Goal: Transaction & Acquisition: Purchase product/service

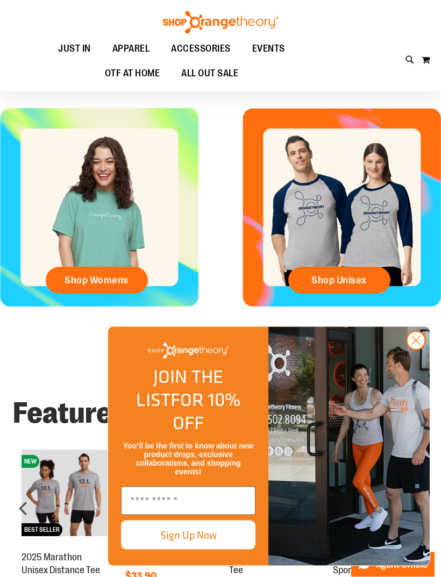
scroll to position [258, 0]
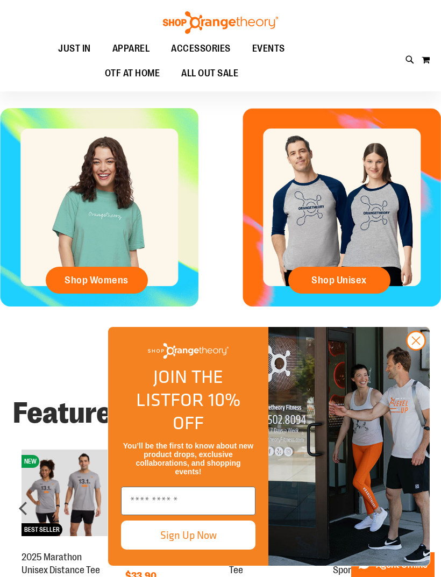
click at [410, 350] on circle "Close dialog" at bounding box center [416, 341] width 18 height 18
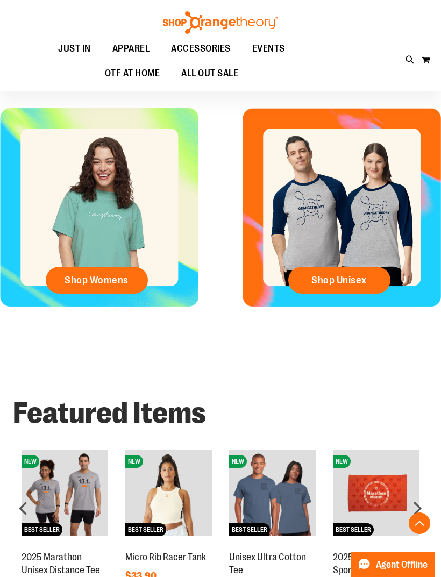
click at [102, 284] on span "Shop Womens" at bounding box center [97, 280] width 64 height 12
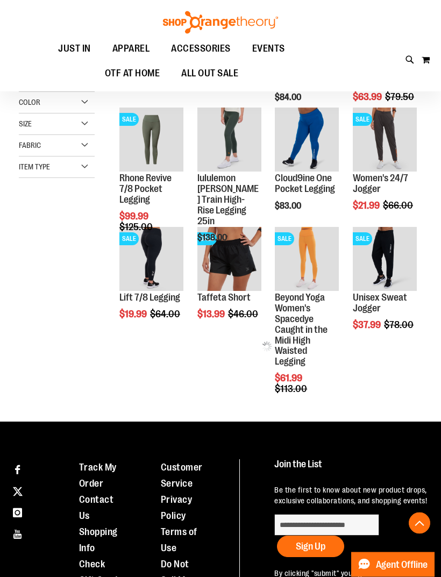
scroll to position [225, 0]
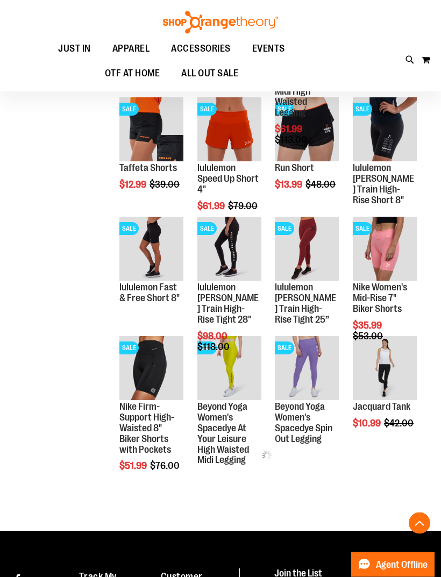
scroll to position [475, 0]
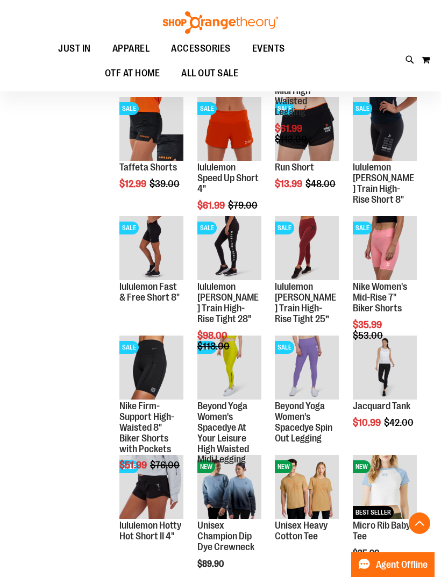
click at [300, 374] on span "Quickview" at bounding box center [300, 388] width 51 height 28
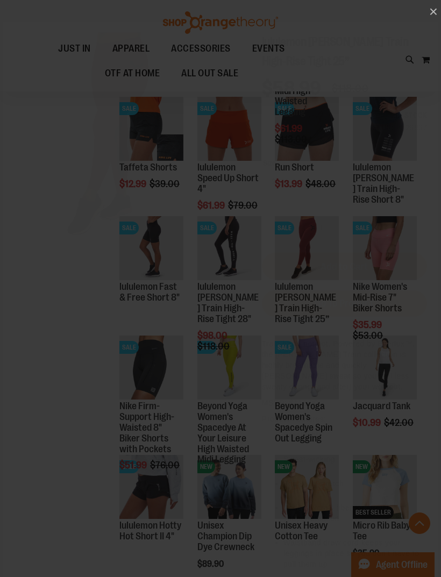
scroll to position [0, 0]
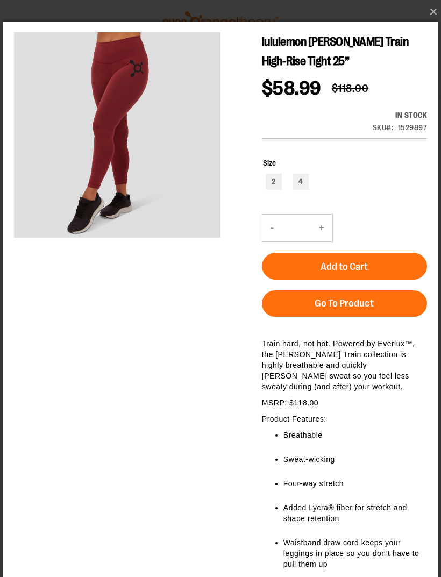
click at [437, 14] on button "×" at bounding box center [223, 12] width 435 height 24
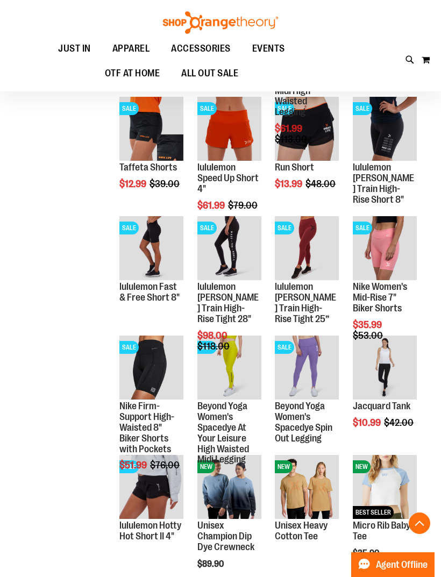
click at [300, 425] on link "Beyond Yoga Women's Spacedye Spin Out Legging" at bounding box center [304, 422] width 58 height 43
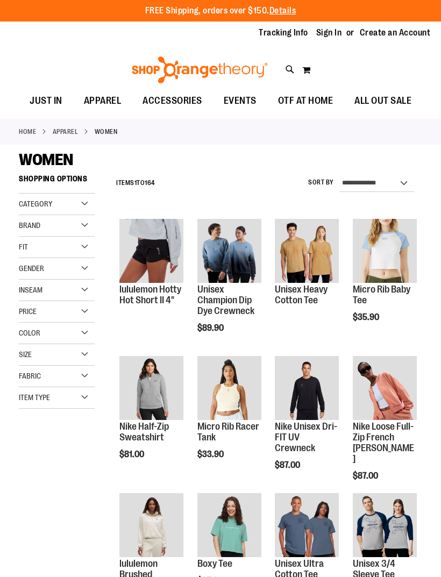
scroll to position [34, 0]
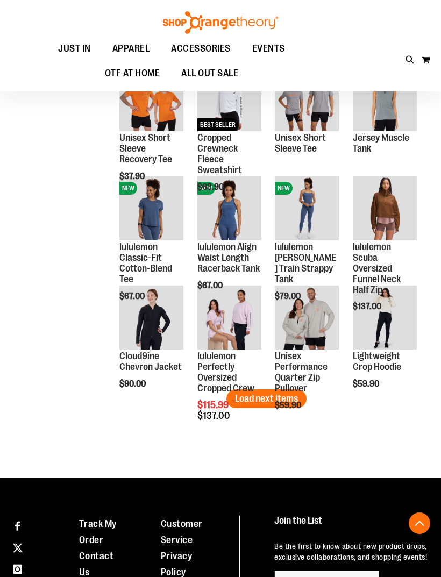
scroll to position [827, 0]
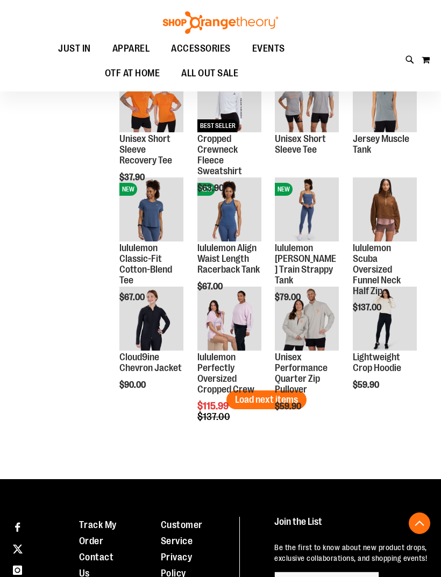
click at [280, 406] on button "Load next items" at bounding box center [267, 400] width 80 height 19
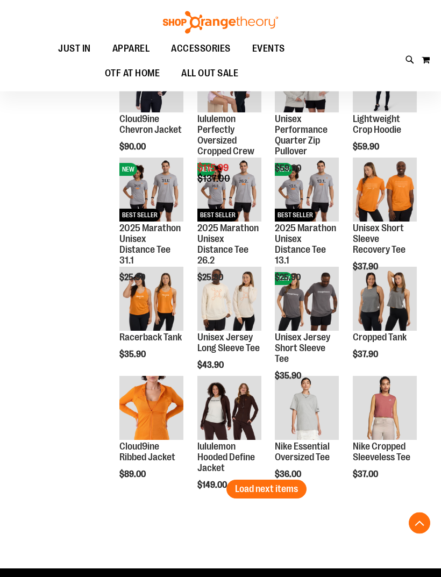
scroll to position [1065, 0]
click at [139, 540] on span "Quickview" at bounding box center [144, 554] width 51 height 28
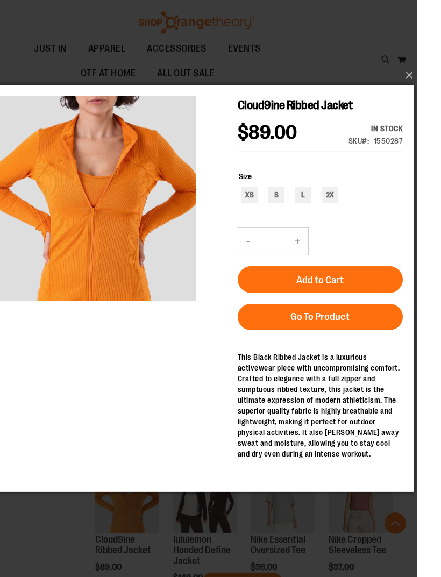
scroll to position [1137, 0]
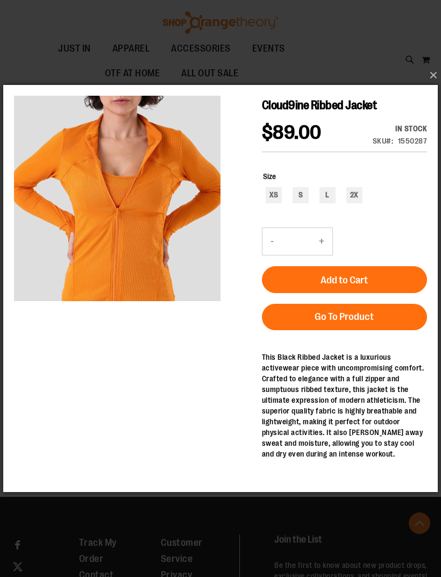
click at [425, 87] on button "×" at bounding box center [223, 75] width 435 height 24
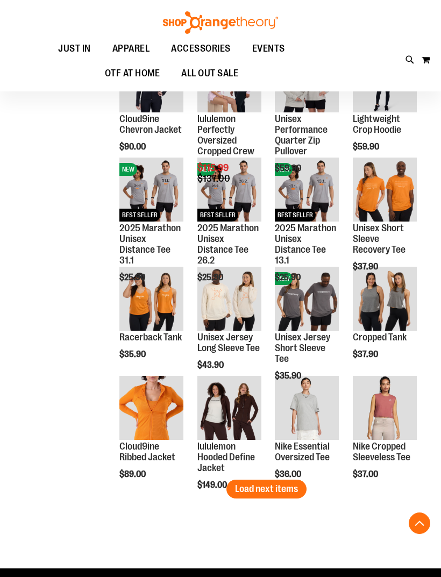
click at [216, 430] on span "Quickview" at bounding box center [222, 444] width 51 height 28
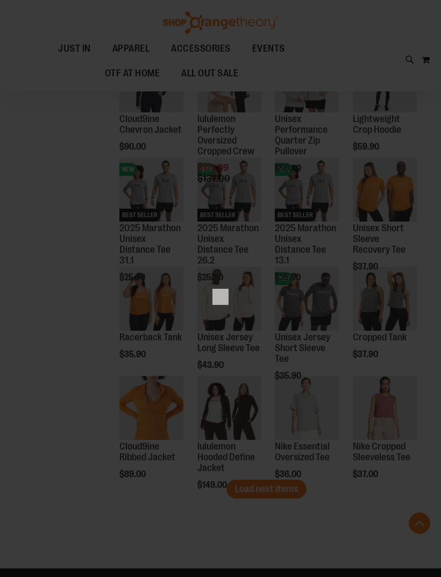
scroll to position [0, 0]
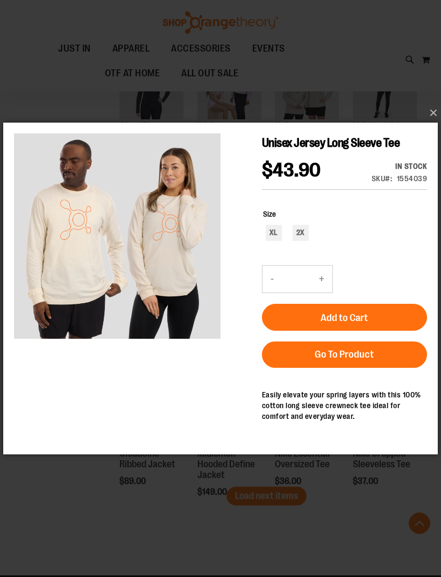
click at [435, 125] on button "×" at bounding box center [223, 113] width 435 height 24
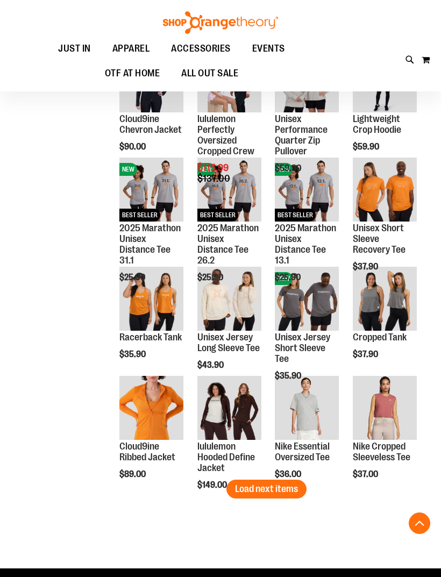
click at [284, 484] on span "Load next items" at bounding box center [266, 489] width 63 height 11
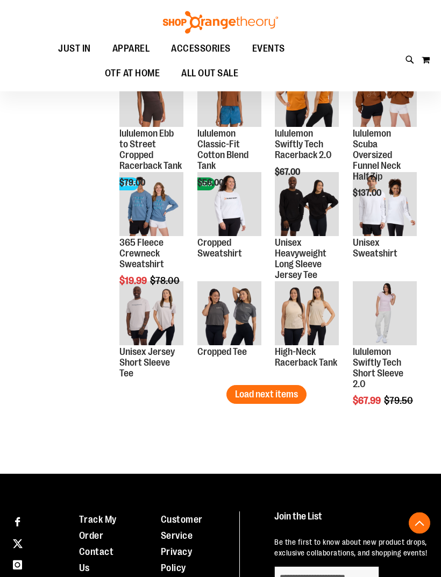
scroll to position [1489, 0]
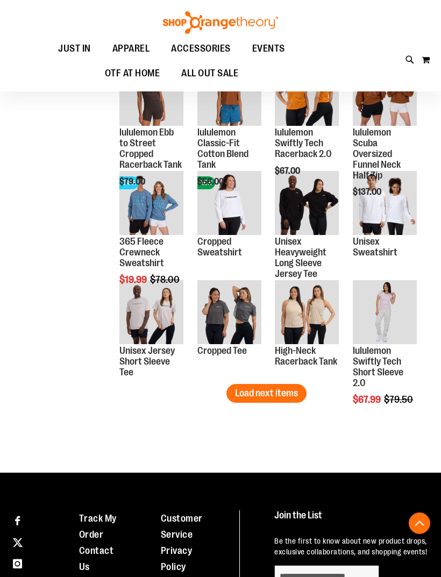
click at [256, 394] on span "Load next items" at bounding box center [266, 393] width 63 height 11
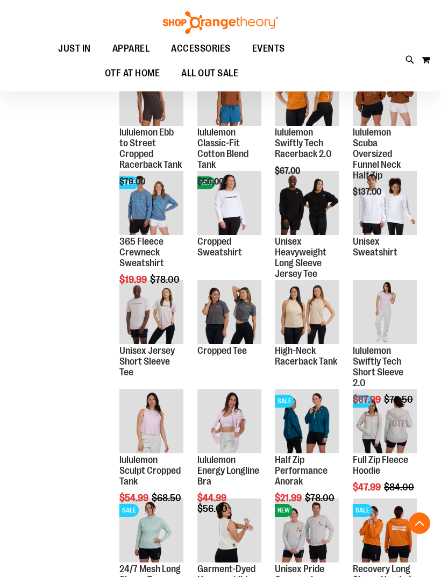
click at [379, 465] on span "Quickview" at bounding box center [378, 479] width 51 height 28
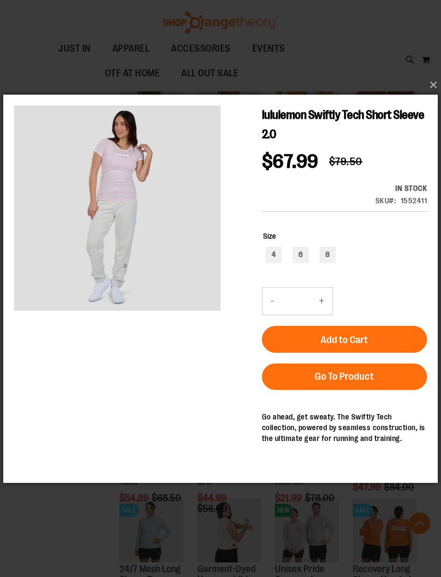
click at [432, 97] on button "×" at bounding box center [223, 85] width 435 height 24
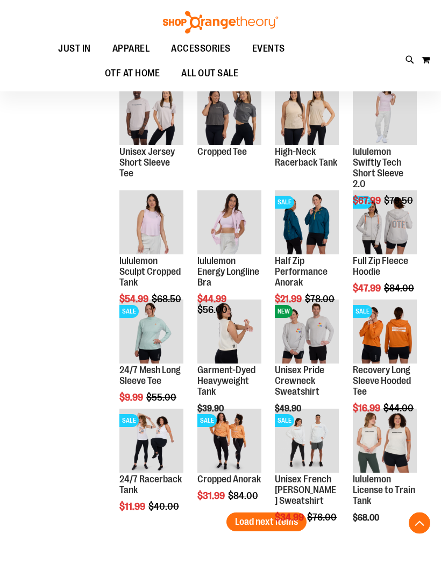
scroll to position [1688, 0]
click at [246, 524] on span "Load next items" at bounding box center [266, 522] width 63 height 11
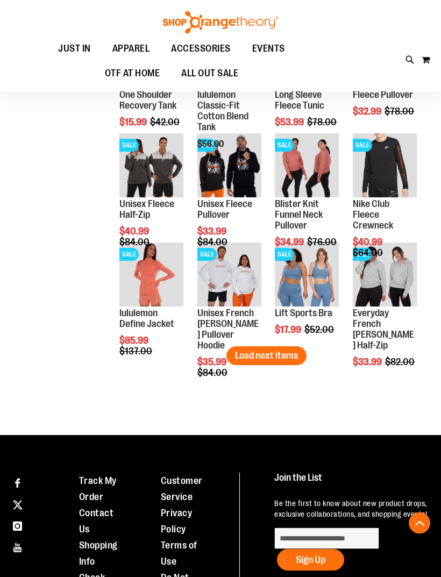
scroll to position [2183, 0]
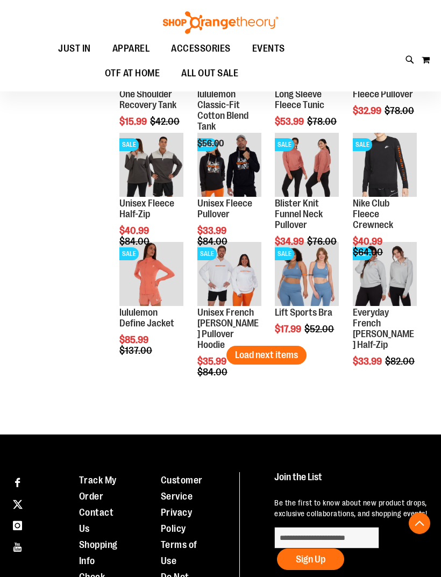
click at [277, 354] on span "Load next items" at bounding box center [266, 355] width 63 height 11
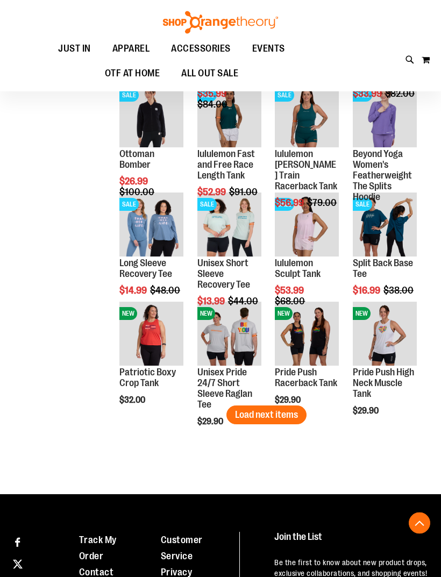
scroll to position [2451, 0]
click at [378, 356] on span "Quickview" at bounding box center [378, 370] width 51 height 28
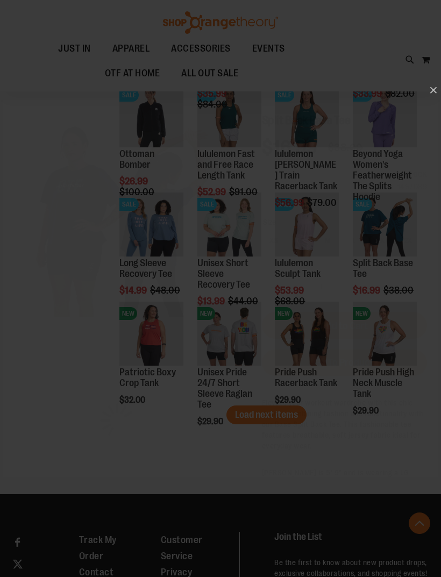
scroll to position [0, 0]
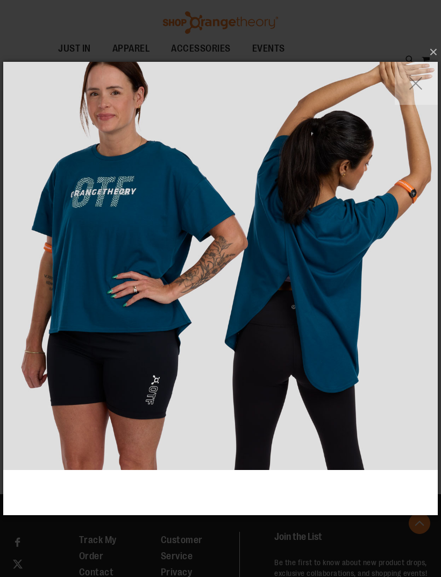
click at [426, 64] on button "×" at bounding box center [223, 52] width 435 height 24
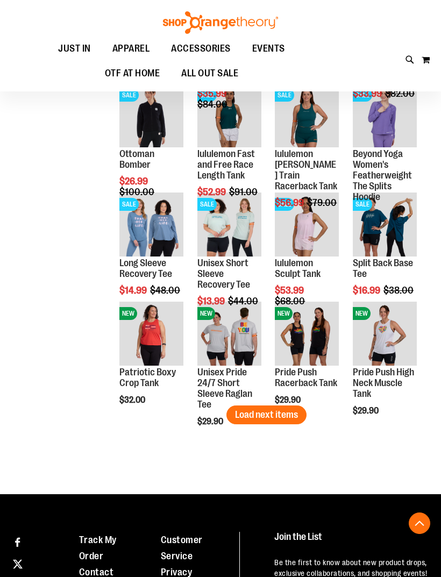
click at [373, 356] on span "Quickview" at bounding box center [378, 370] width 51 height 28
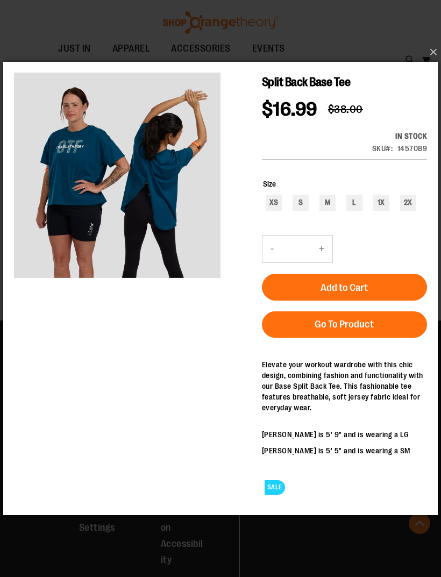
scroll to position [2653, 0]
click at [304, 327] on link "Go To Product" at bounding box center [344, 325] width 165 height 26
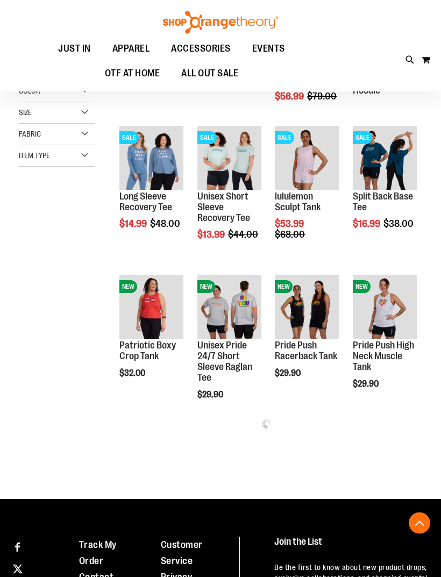
scroll to position [237, 0]
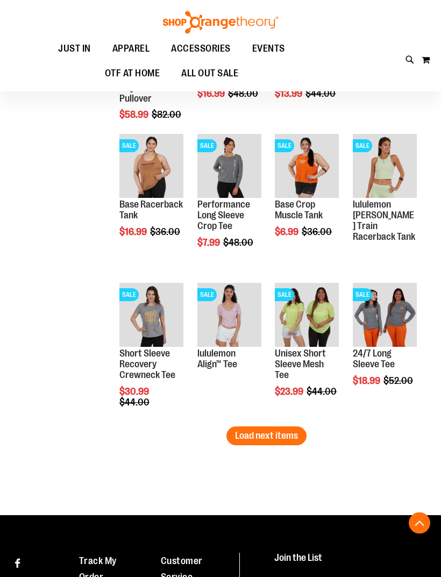
scroll to position [1122, 0]
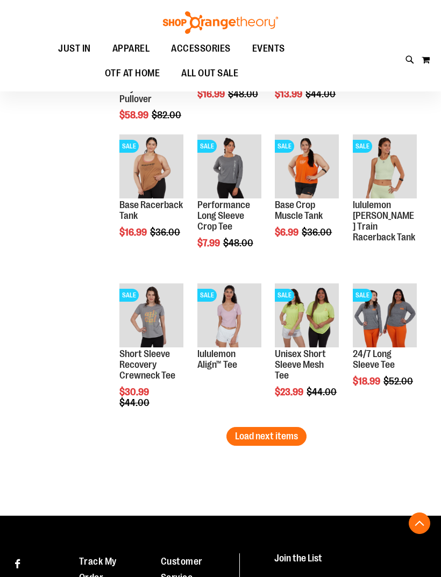
click at [299, 458] on span "Quickview" at bounding box center [300, 472] width 51 height 28
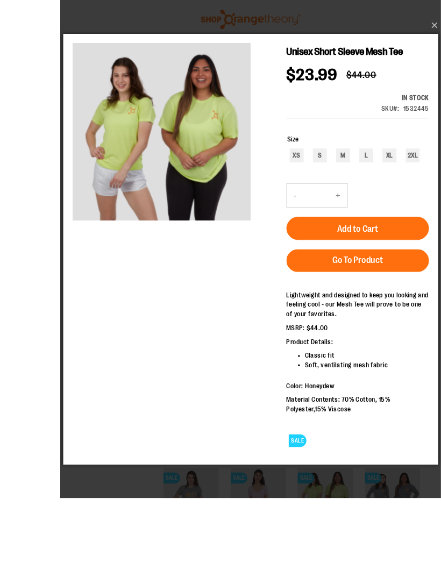
scroll to position [959, 0]
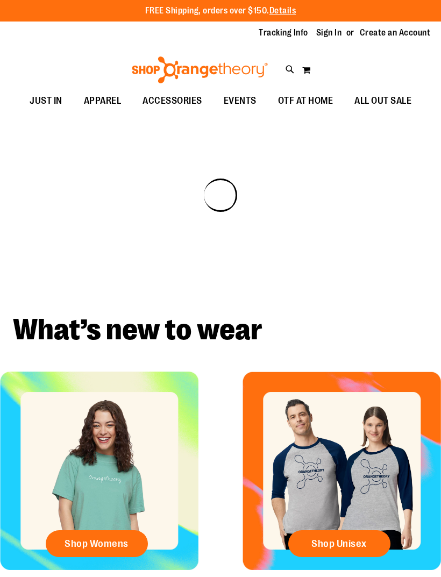
scroll to position [34, 0]
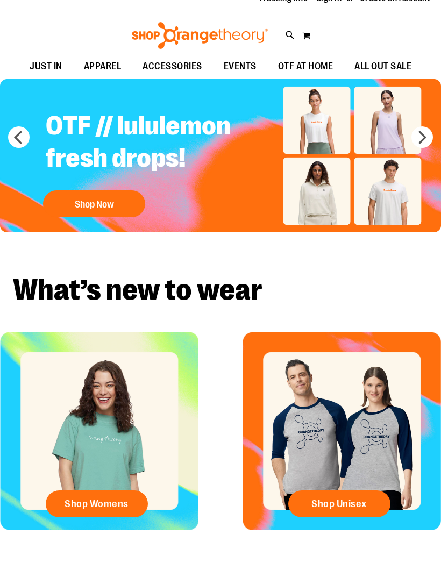
click at [105, 504] on span "Shop Womens" at bounding box center [97, 504] width 64 height 12
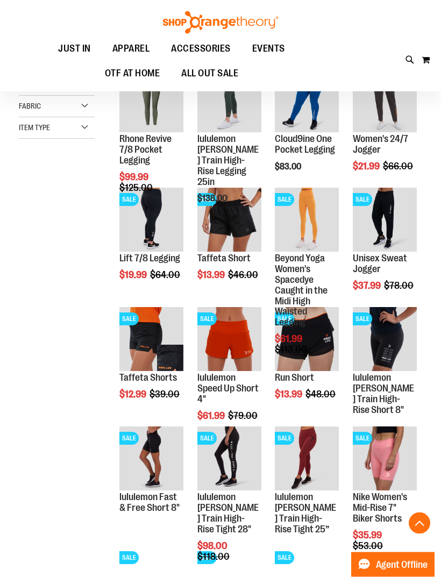
scroll to position [266, 0]
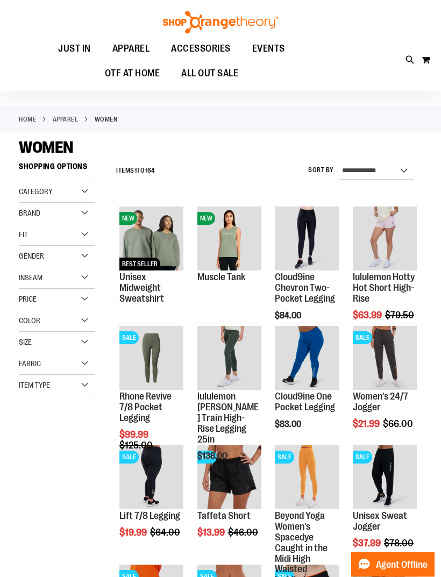
scroll to position [6, 0]
click at [87, 343] on div "Size" at bounding box center [57, 343] width 76 height 22
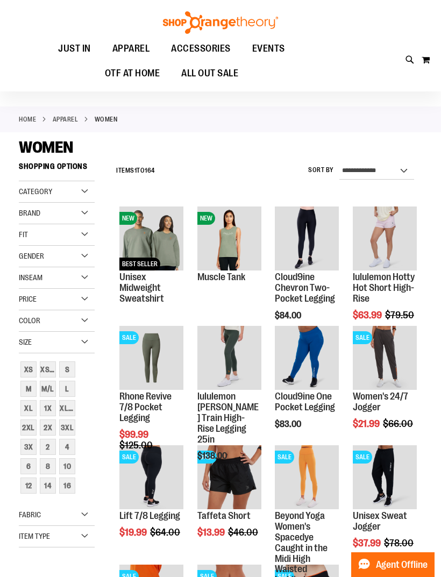
click at [28, 427] on div "2XL" at bounding box center [28, 428] width 16 height 16
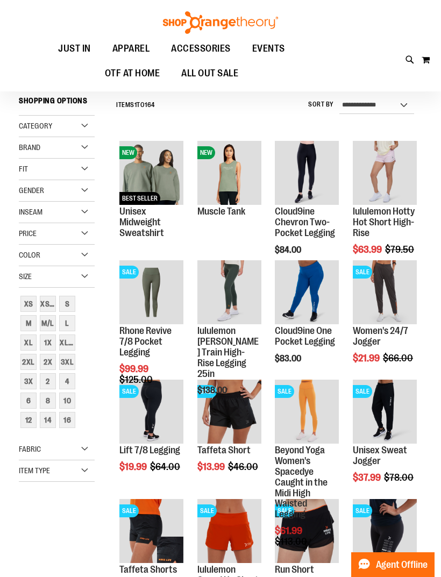
scroll to position [73, 0]
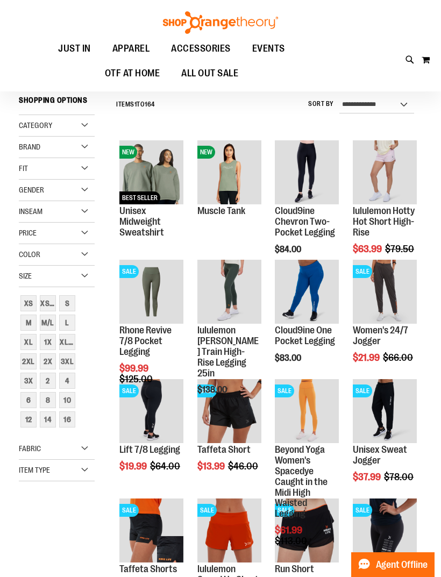
click at [52, 358] on div "2X" at bounding box center [48, 362] width 16 height 16
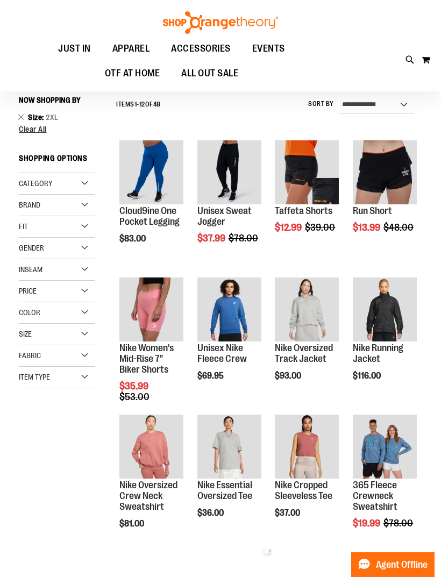
click at [28, 364] on div "Fabric" at bounding box center [57, 356] width 76 height 22
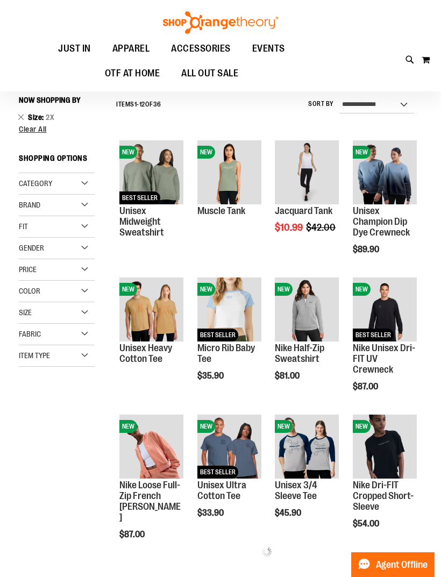
click at [56, 314] on div "Size" at bounding box center [57, 313] width 76 height 22
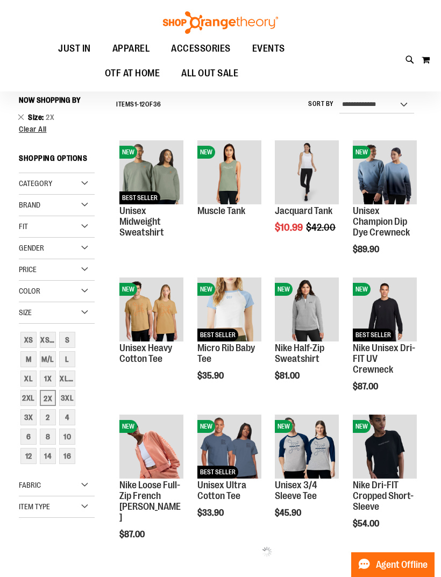
click at [28, 400] on div "2XL" at bounding box center [28, 398] width 16 height 16
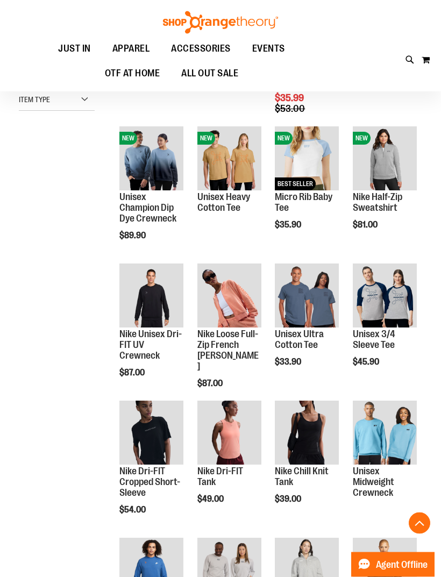
scroll to position [361, 0]
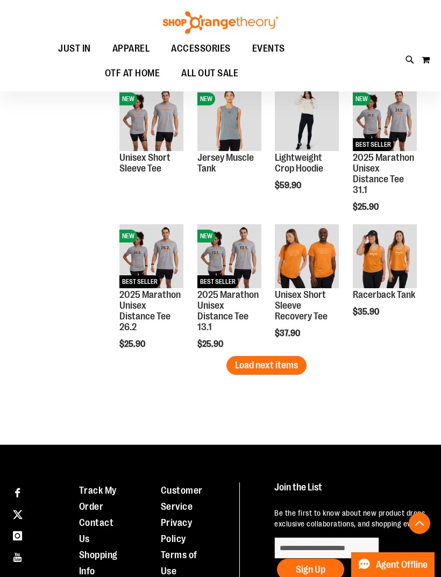
scroll to position [1086, 0]
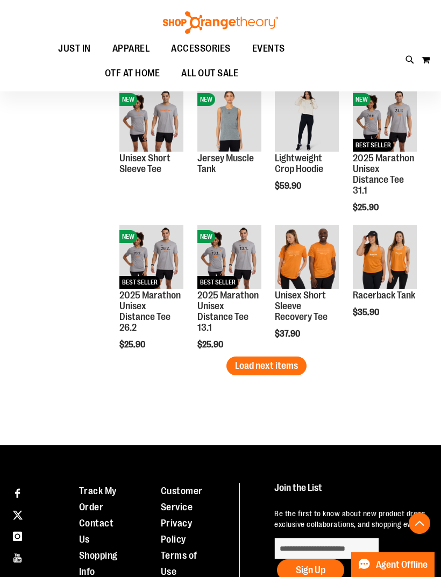
click at [256, 371] on span "Load next items" at bounding box center [266, 366] width 63 height 11
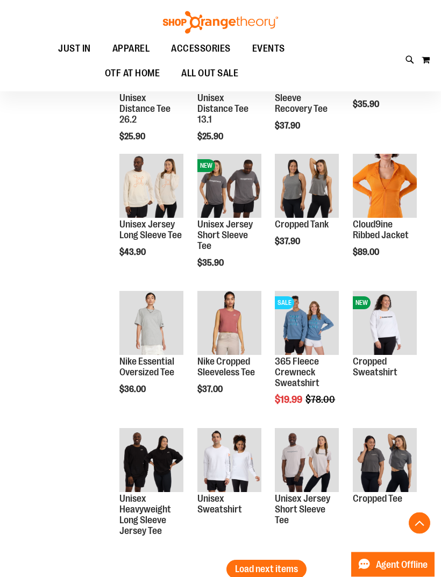
scroll to position [1294, 0]
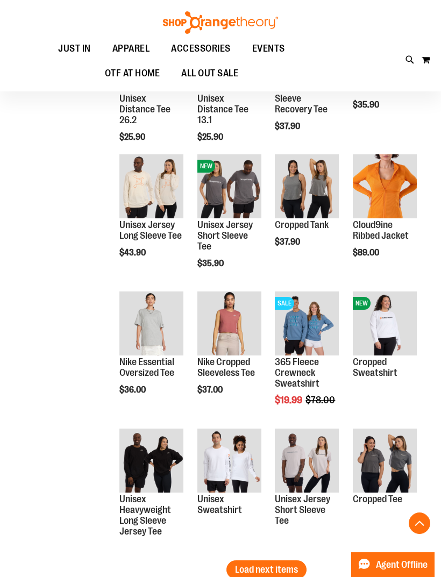
click at [377, 287] on span "Add to Cart" at bounding box center [353, 293] width 47 height 12
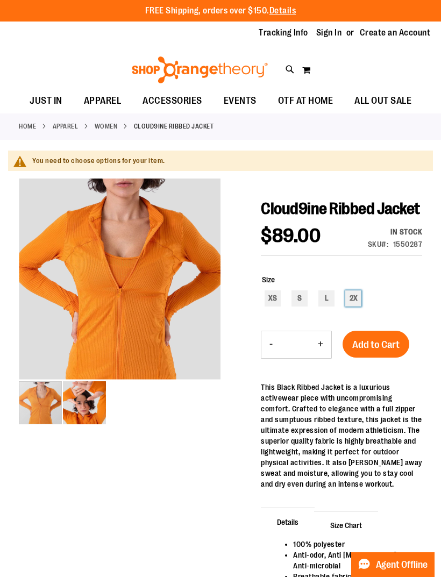
click at [358, 307] on div "2X" at bounding box center [353, 299] width 16 height 16
type input "***"
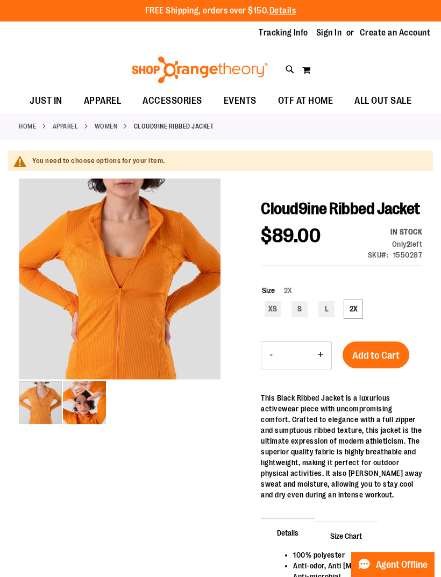
click at [372, 362] on span "Add to Cart" at bounding box center [375, 356] width 47 height 12
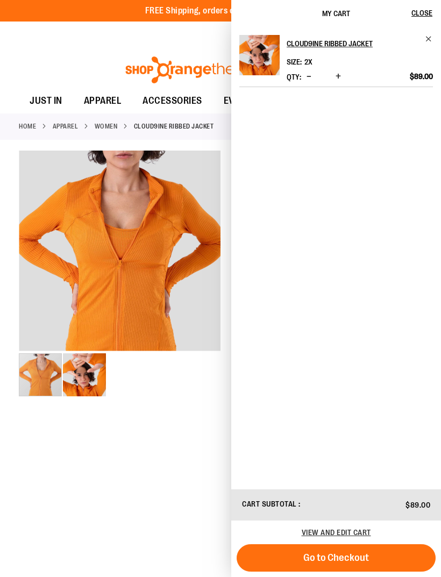
click at [421, 22] on button "Close" at bounding box center [426, 13] width 29 height 27
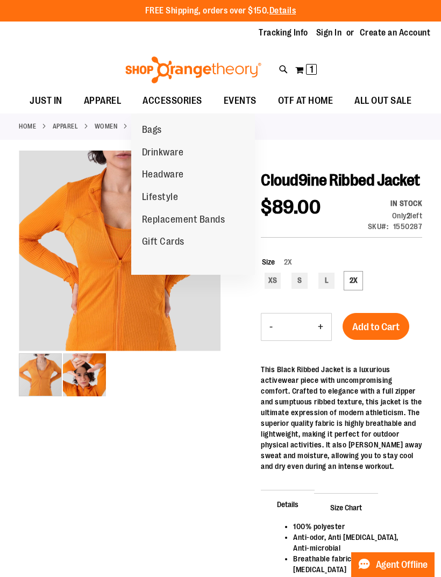
click at [183, 214] on span "Replacement Bands" at bounding box center [183, 220] width 83 height 13
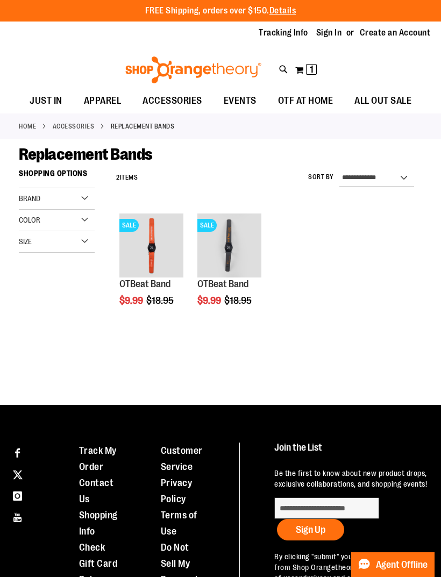
click at [146, 344] on button "Add to Cart" at bounding box center [120, 341] width 118 height 27
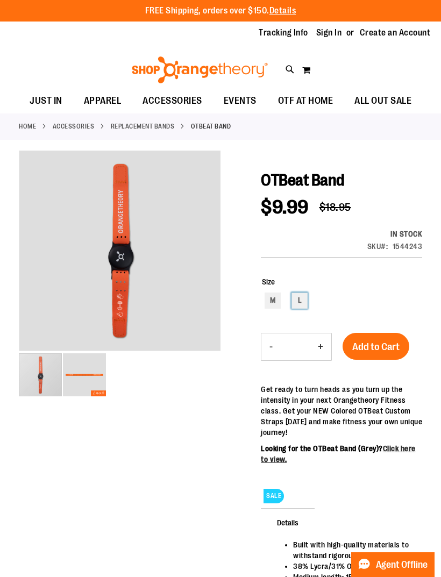
click at [303, 303] on div "L" at bounding box center [300, 301] width 16 height 16
type input "***"
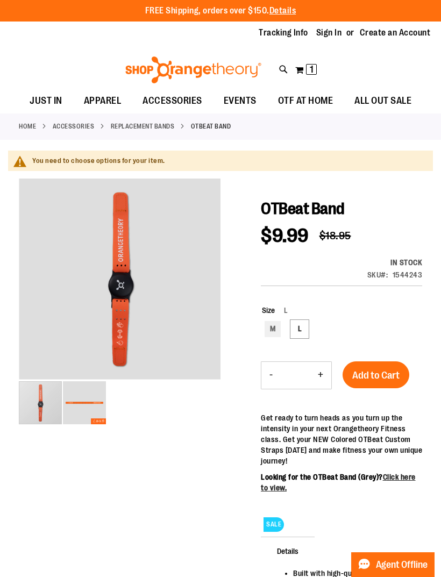
click at [378, 376] on span "Add to Cart" at bounding box center [375, 376] width 47 height 12
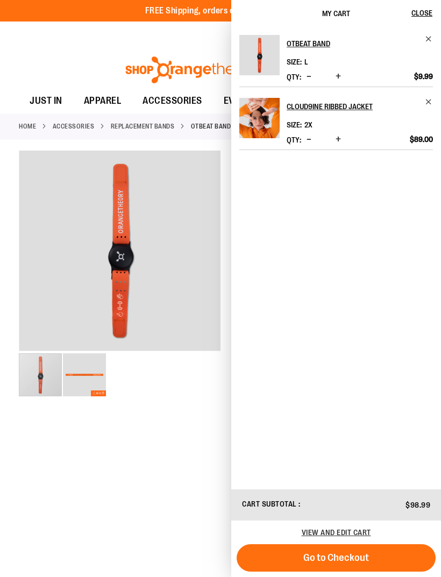
scroll to position [1, 0]
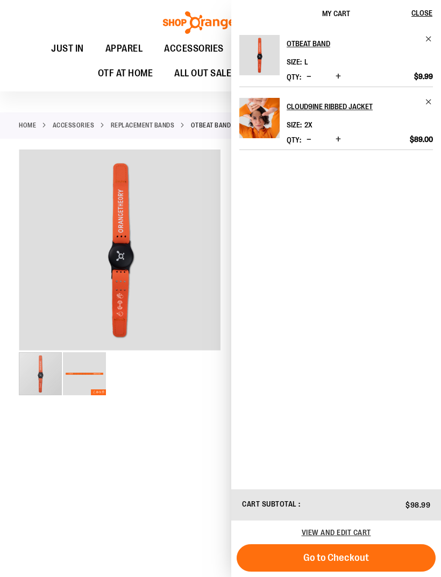
click at [41, 69] on ul "JUST IN JUST IN Balanced Basics New for Women New for Men New Accessories New B…" at bounding box center [165, 62] width 308 height 50
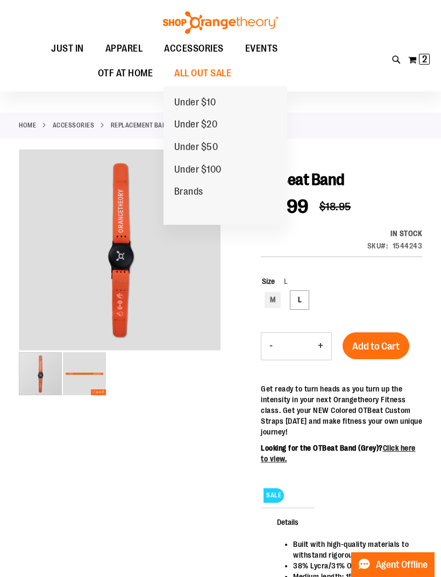
click at [187, 190] on span "Brands" at bounding box center [188, 192] width 29 height 13
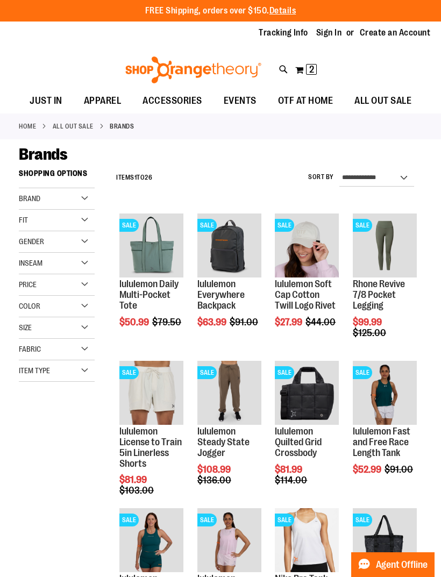
click at [125, 50] on div "Toggle Nav Search Popular Suggestions Advanced Search" at bounding box center [220, 67] width 441 height 44
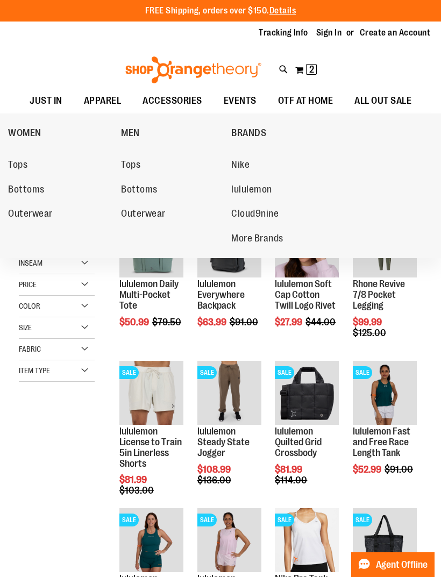
click at [245, 172] on span "Nike" at bounding box center [240, 165] width 18 height 13
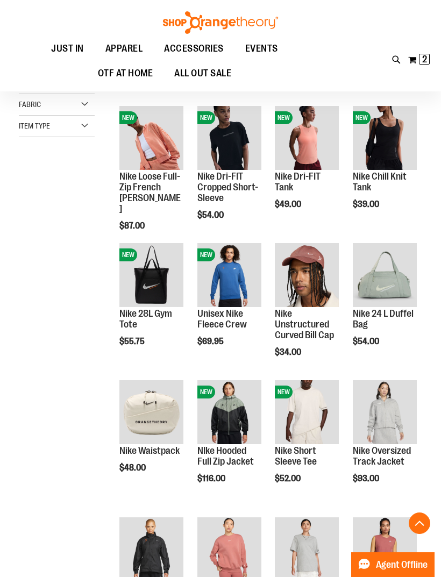
scroll to position [245, 0]
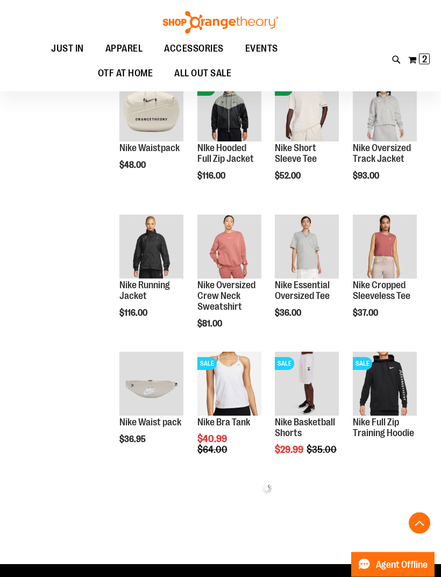
scroll to position [548, 0]
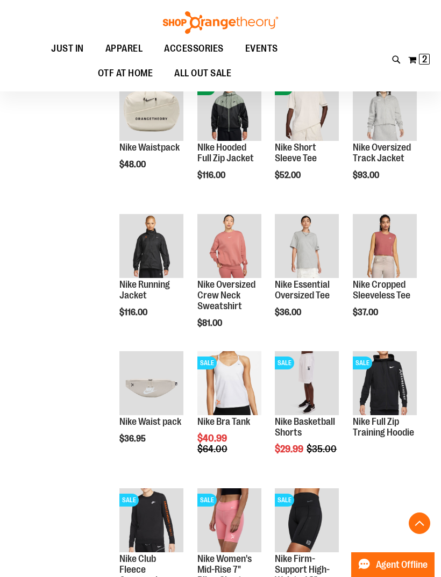
click at [380, 378] on span "Quickview" at bounding box center [378, 392] width 51 height 28
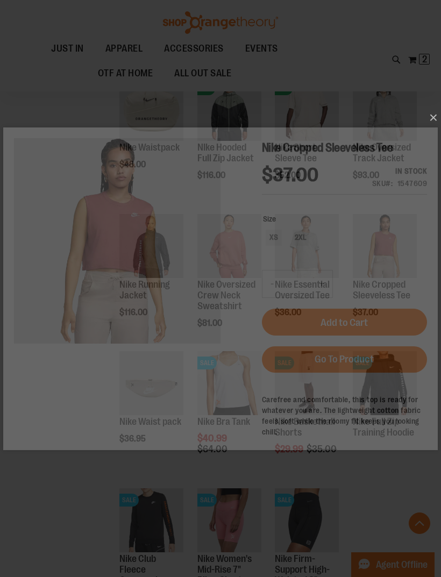
scroll to position [0, 0]
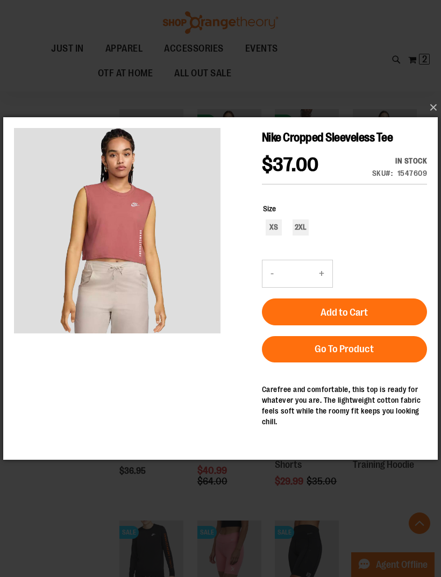
click at [430, 119] on button "×" at bounding box center [223, 108] width 435 height 24
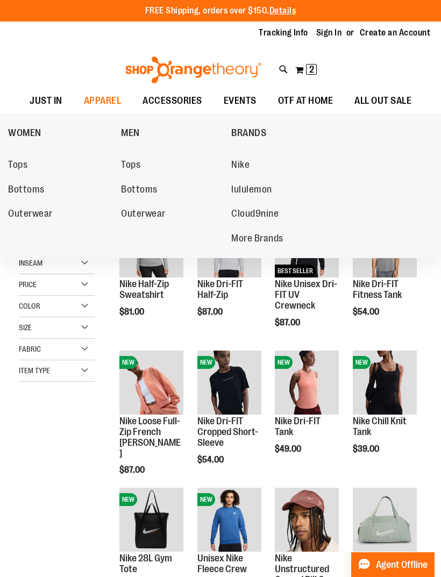
click at [19, 164] on span "Tops" at bounding box center [17, 165] width 19 height 13
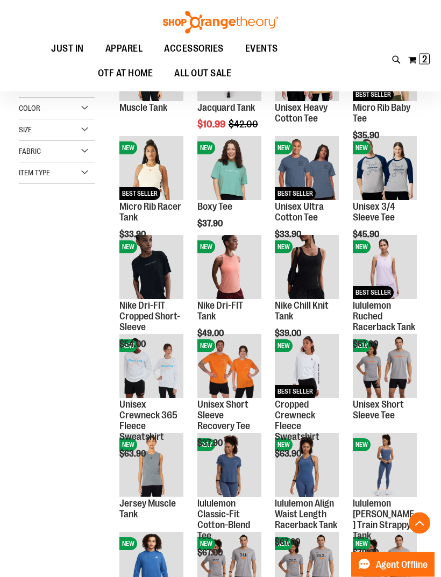
scroll to position [176, 0]
click at [220, 289] on span "Quickview" at bounding box center [222, 303] width 51 height 28
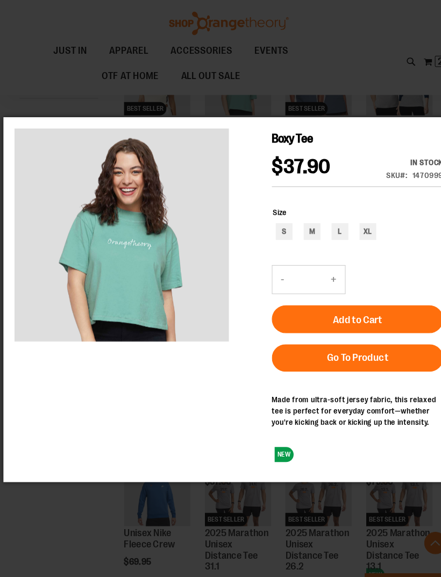
scroll to position [275, 0]
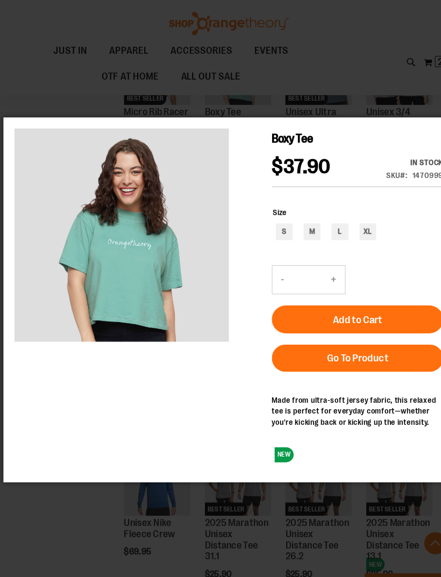
click at [304, 356] on link "Go To Product" at bounding box center [344, 349] width 165 height 26
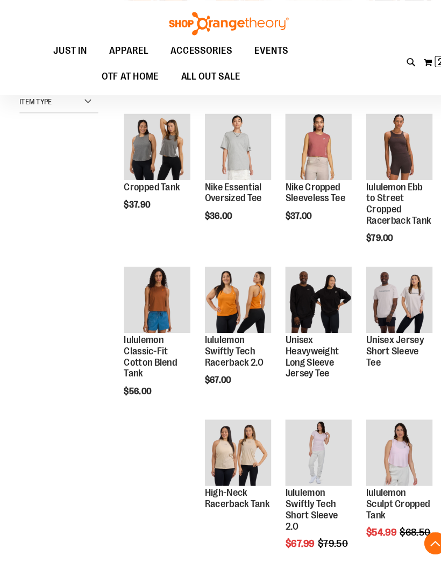
scroll to position [251, 0]
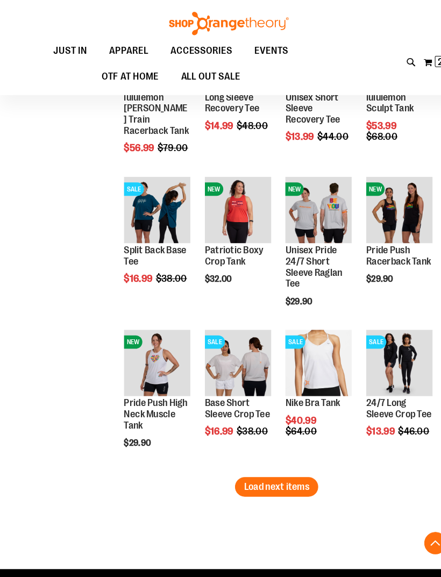
scroll to position [1075, 0]
click at [267, 471] on span "Load next items" at bounding box center [266, 469] width 63 height 11
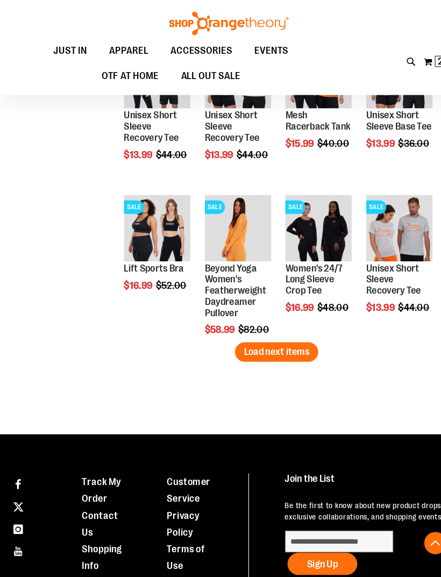
scroll to position [1647, 0]
click at [272, 342] on span "Load next items" at bounding box center [266, 339] width 63 height 11
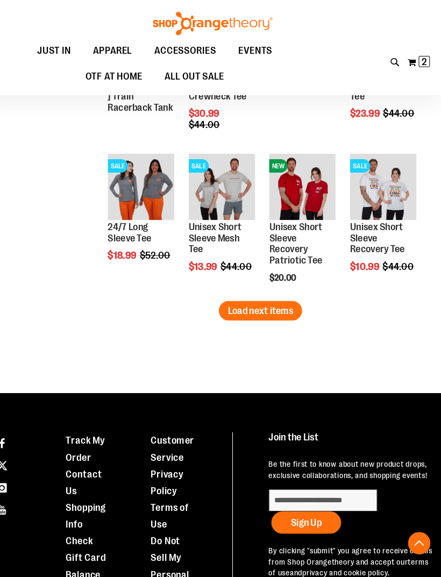
scroll to position [2129, 0]
click at [252, 298] on span "Load next items" at bounding box center [266, 299] width 63 height 11
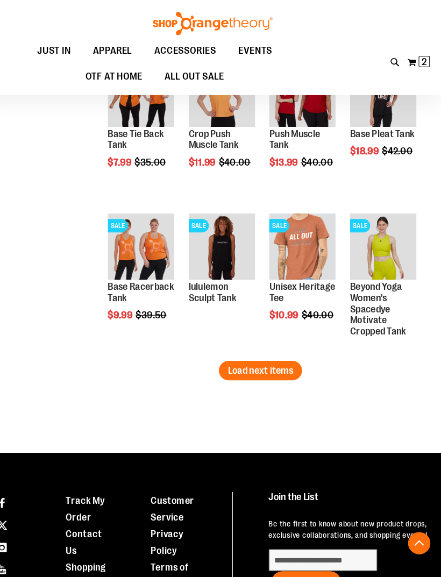
scroll to position [2514, 0]
click at [243, 357] on span "Load next items" at bounding box center [266, 356] width 63 height 11
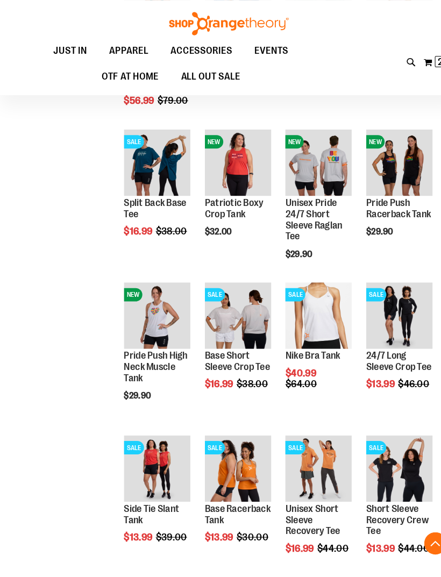
scroll to position [1120, 0]
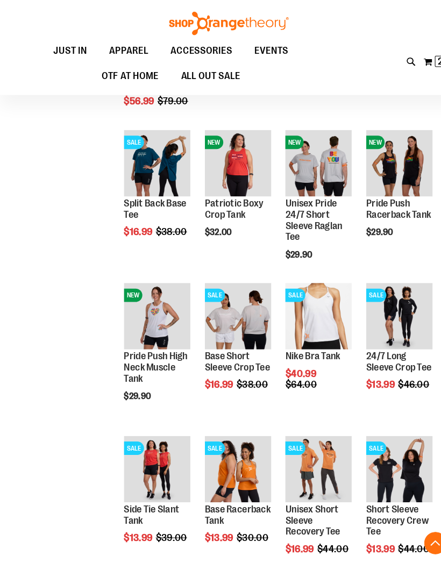
click at [260, 45] on span "EVENTS" at bounding box center [261, 49] width 33 height 24
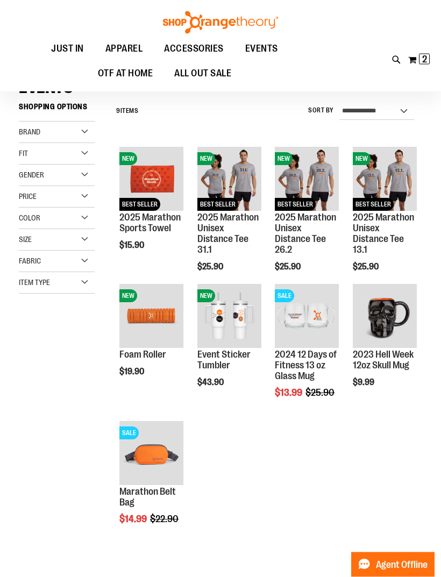
scroll to position [66, 0]
click at [376, 331] on span "Quickview" at bounding box center [378, 345] width 51 height 28
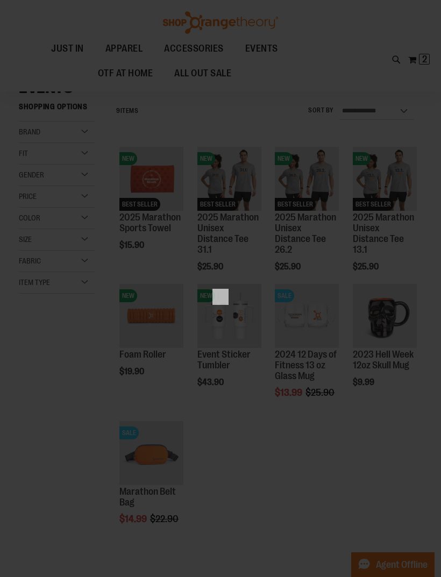
scroll to position [0, 0]
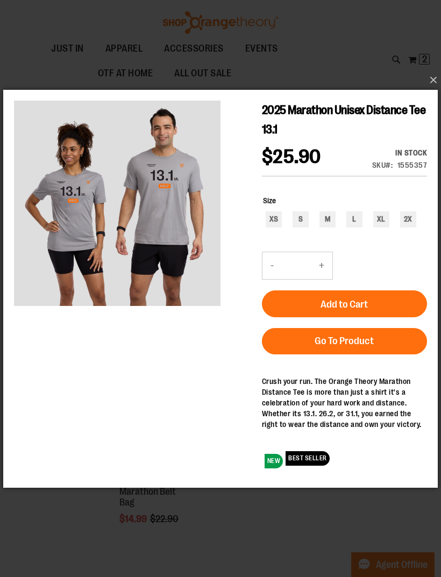
click at [427, 92] on button "×" at bounding box center [223, 80] width 435 height 24
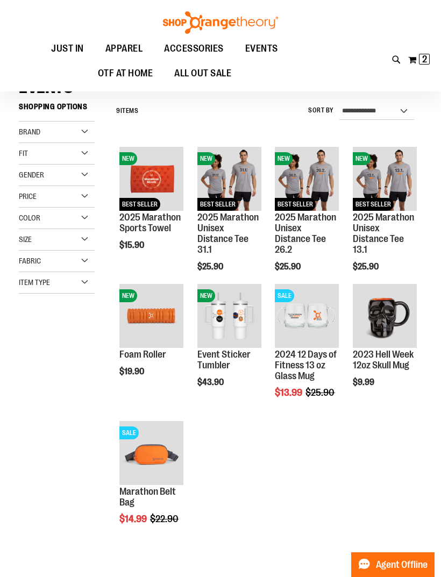
click at [135, 73] on span "OTF AT HOME" at bounding box center [125, 73] width 55 height 24
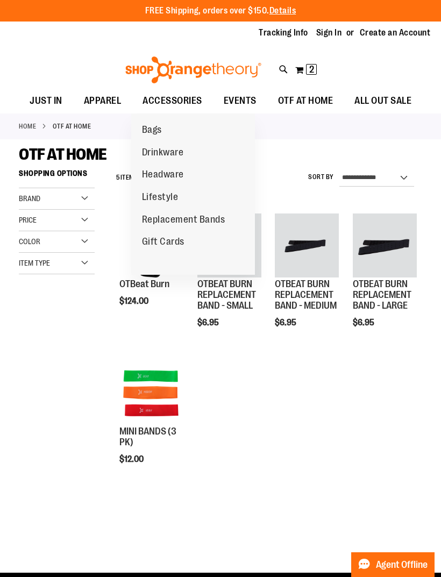
click at [166, 153] on span "Drinkware" at bounding box center [163, 153] width 42 height 13
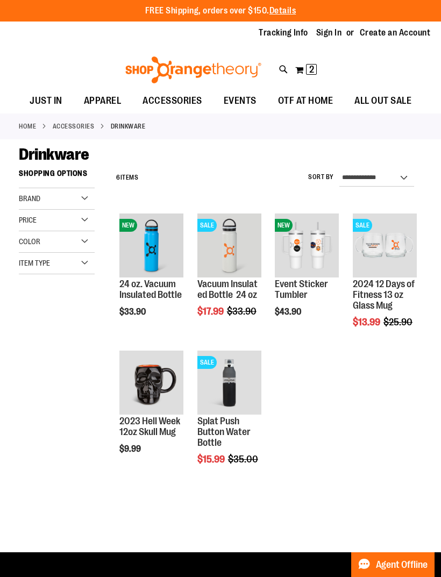
click at [312, 68] on span "2" at bounding box center [311, 69] width 5 height 11
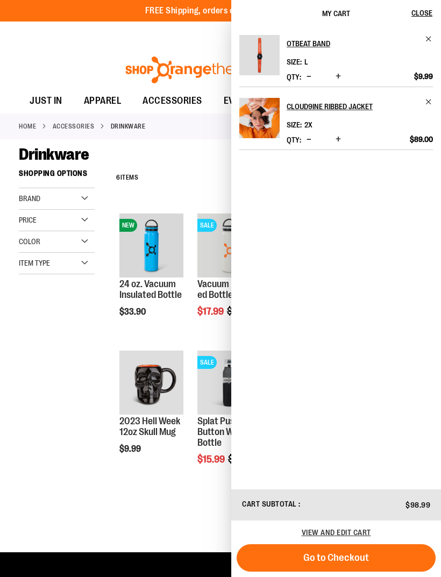
click at [344, 560] on span "Go to Checkout" at bounding box center [336, 558] width 66 height 12
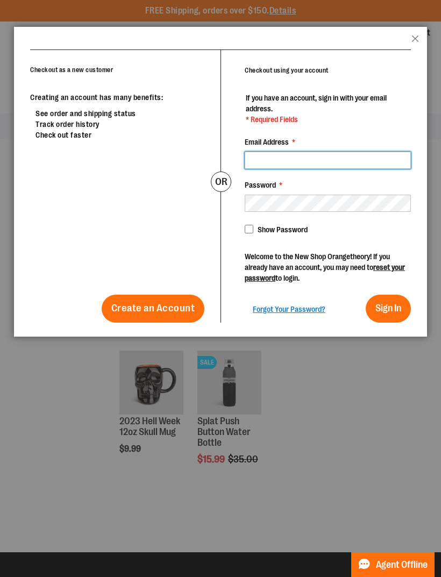
click at [270, 156] on input "Email Address *" at bounding box center [328, 160] width 166 height 17
type input "**********"
click at [390, 309] on span "Sign In" at bounding box center [389, 308] width 26 height 11
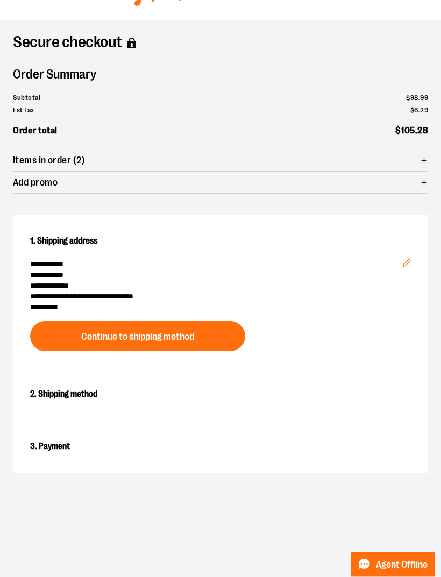
scroll to position [54, 0]
click at [173, 336] on span "Continue to shipping method" at bounding box center [137, 337] width 113 height 10
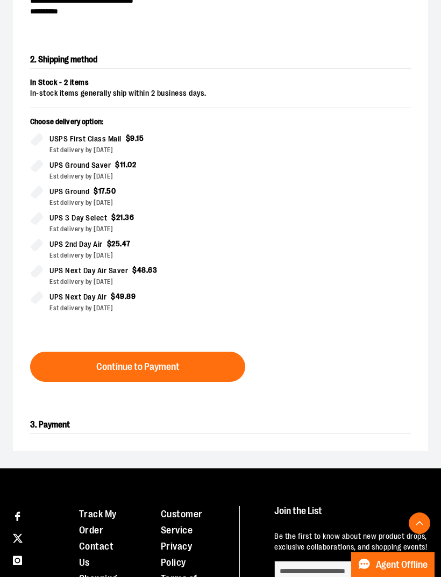
scroll to position [380, 0]
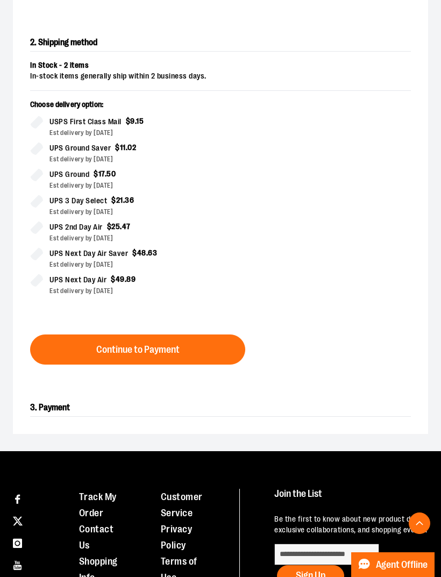
click at [169, 349] on span "Continue to Payment" at bounding box center [137, 350] width 83 height 10
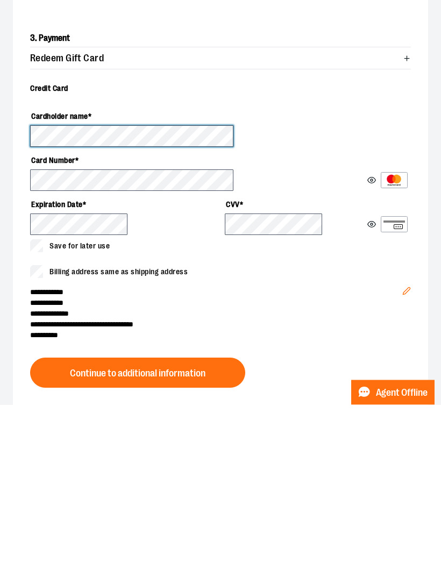
scroll to position [506, 0]
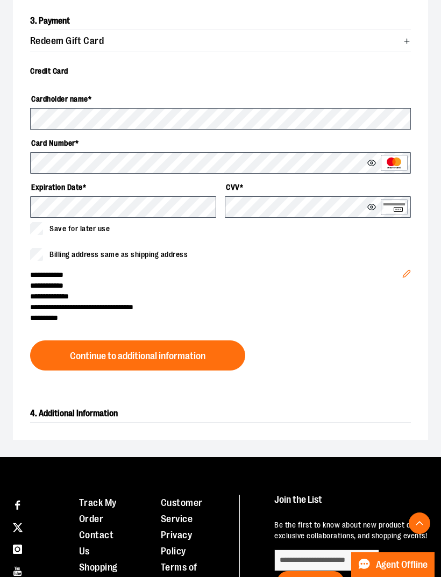
click at [206, 356] on button "Continue to additional information" at bounding box center [137, 356] width 215 height 30
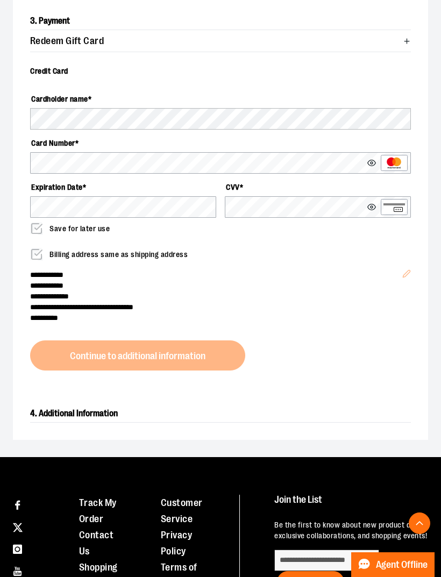
scroll to position [486, 0]
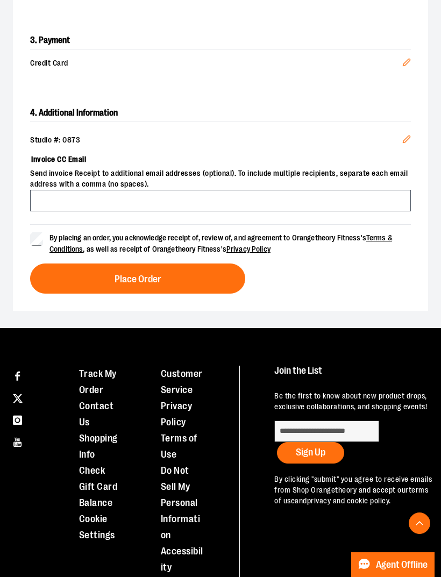
click at [77, 273] on button "Place Order" at bounding box center [137, 279] width 215 height 30
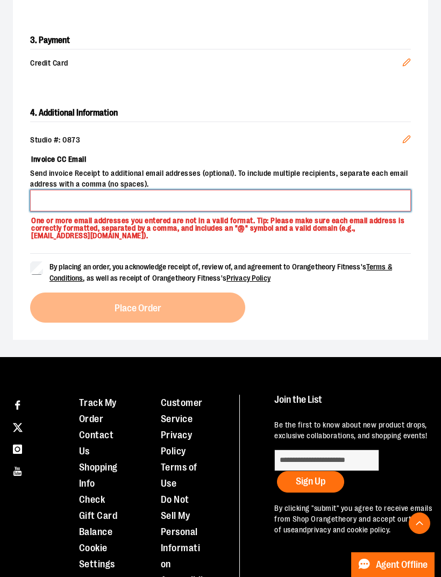
click at [79, 199] on input "Invoice CC Email" at bounding box center [220, 201] width 381 height 22
type input "*"
type input "**********"
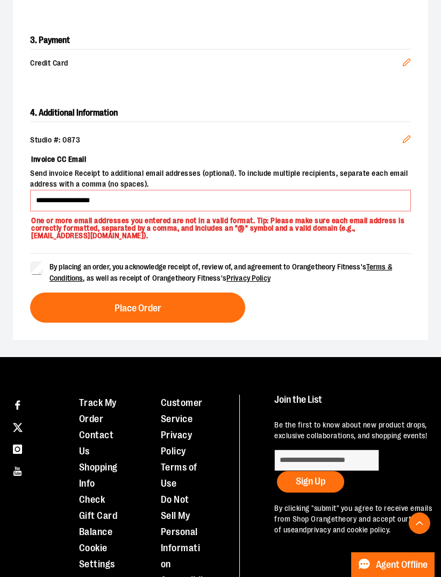
click at [128, 305] on span "Place Order" at bounding box center [138, 308] width 47 height 10
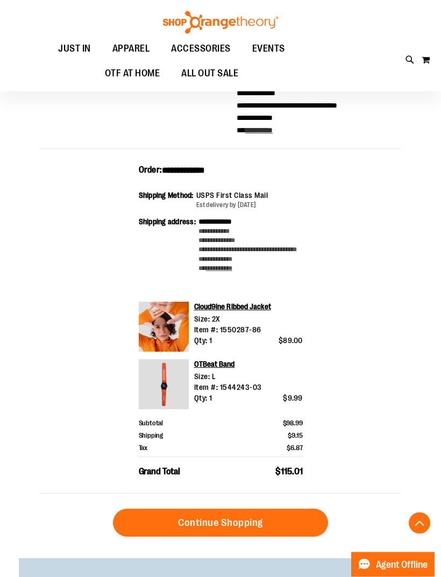
scroll to position [184, 0]
